Goal: Find specific fact: Find specific fact

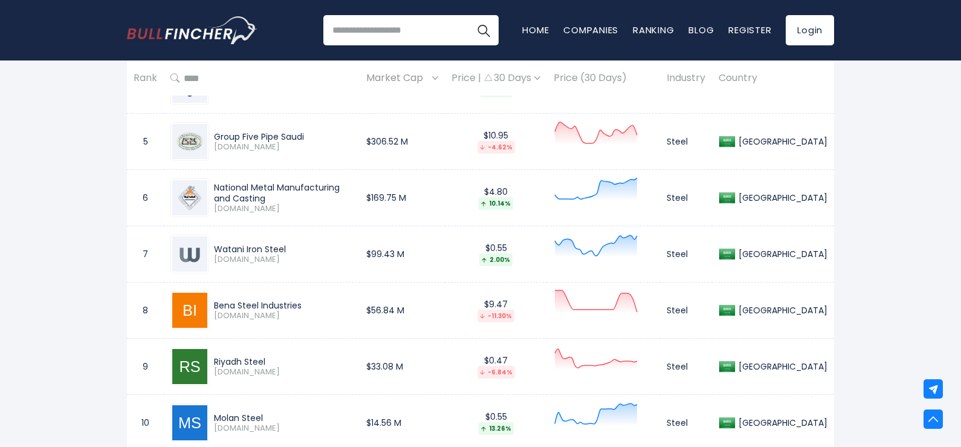
scroll to position [864, 0]
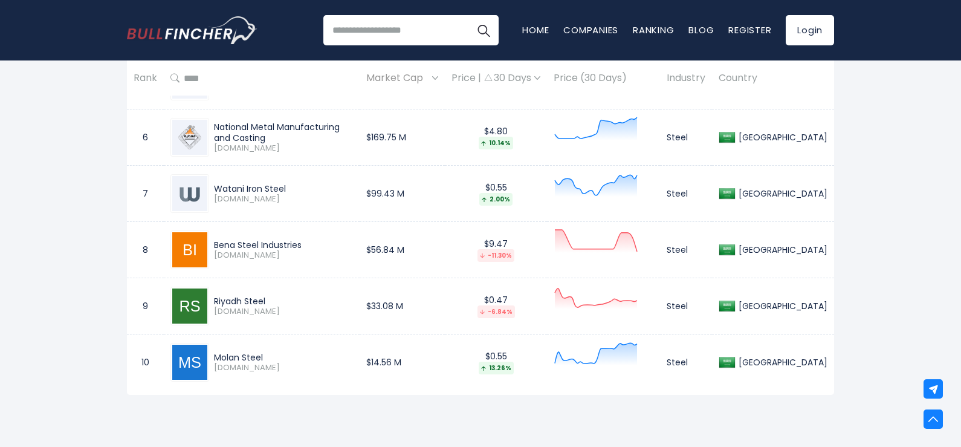
drag, startPoint x: 222, startPoint y: 248, endPoint x: 290, endPoint y: 247, distance: 67.7
click at [290, 247] on div "Bena Steel Industries" at bounding box center [283, 244] width 139 height 11
click at [263, 298] on div "Riyadh Steel" at bounding box center [283, 301] width 139 height 11
click at [227, 296] on div "Riyadh Steel" at bounding box center [283, 301] width 139 height 11
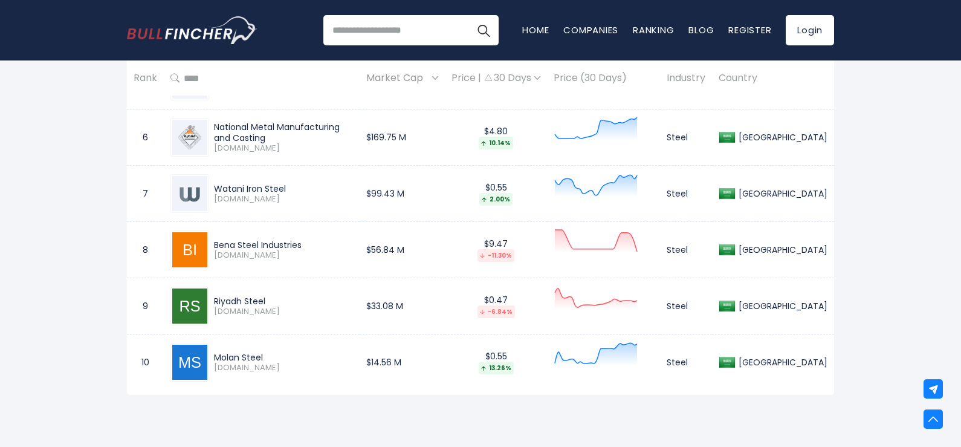
drag, startPoint x: 227, startPoint y: 296, endPoint x: 276, endPoint y: 296, distance: 49.0
click at [276, 296] on div "Riyadh Steel" at bounding box center [283, 301] width 139 height 11
copy div "Riyadh Steel"
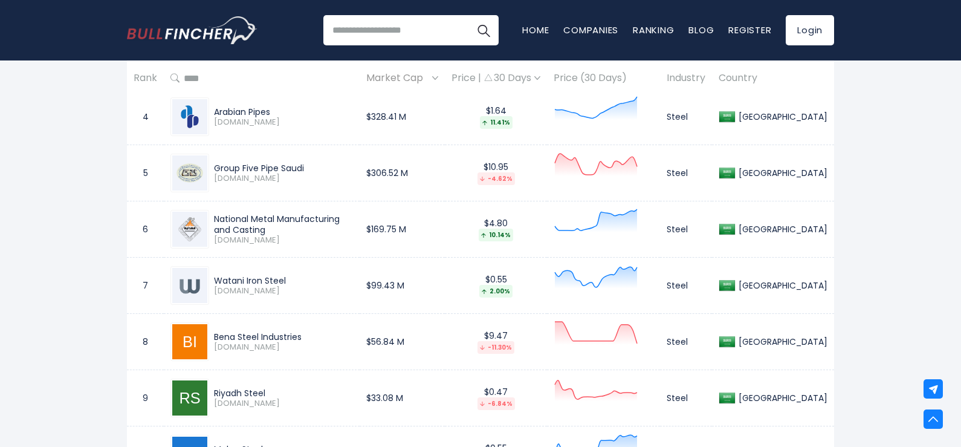
scroll to position [743, 0]
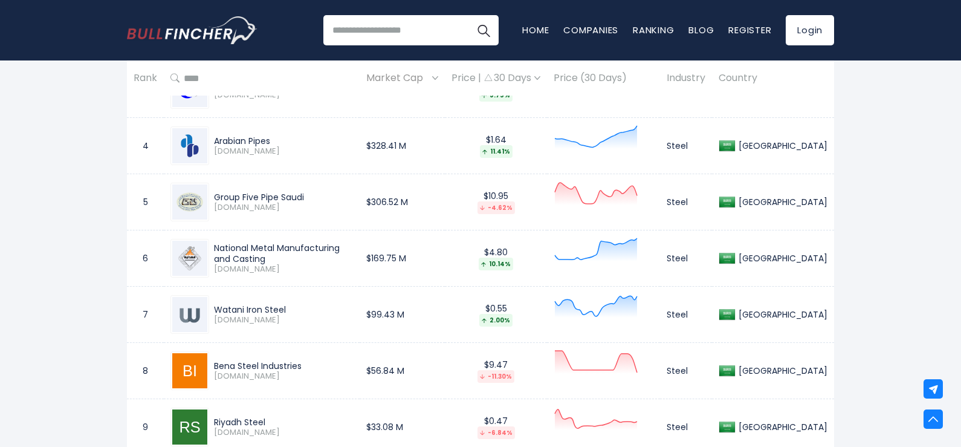
click at [239, 307] on div "Watani Iron Steel" at bounding box center [283, 309] width 139 height 11
drag, startPoint x: 239, startPoint y: 307, endPoint x: 274, endPoint y: 306, distance: 35.1
click at [274, 306] on div "Watani Iron Steel" at bounding box center [283, 309] width 139 height 11
copy div "Watani Iron Steel"
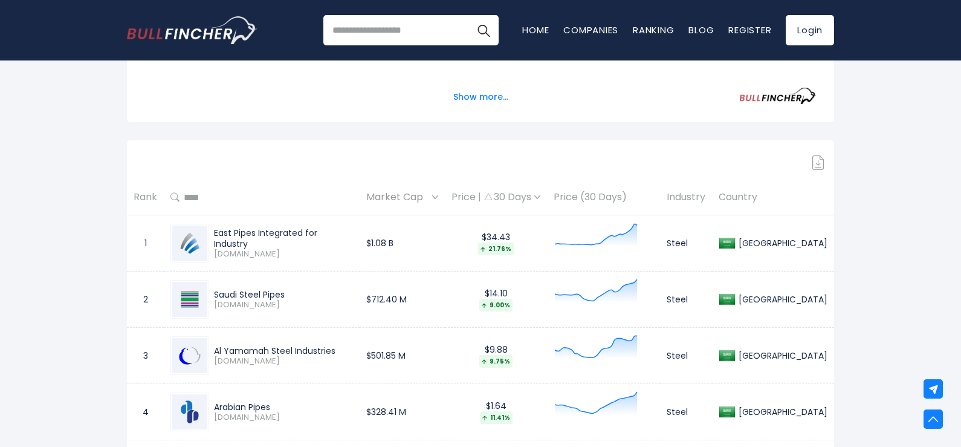
scroll to position [441, 0]
